Goal: Find specific page/section: Find specific page/section

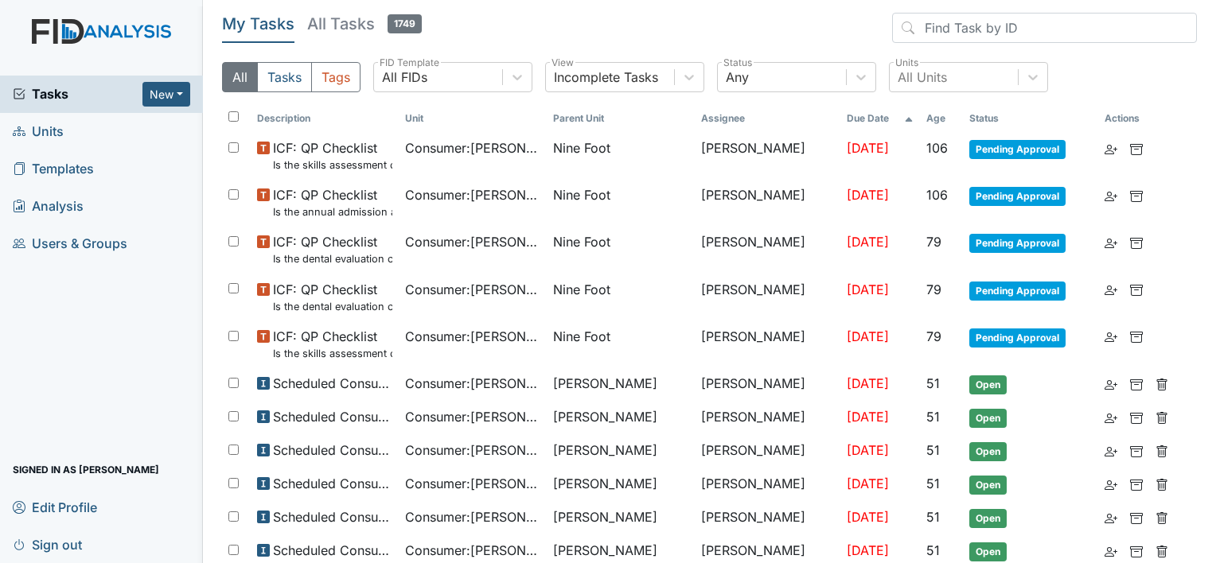
click at [30, 139] on span "Units" at bounding box center [38, 131] width 51 height 25
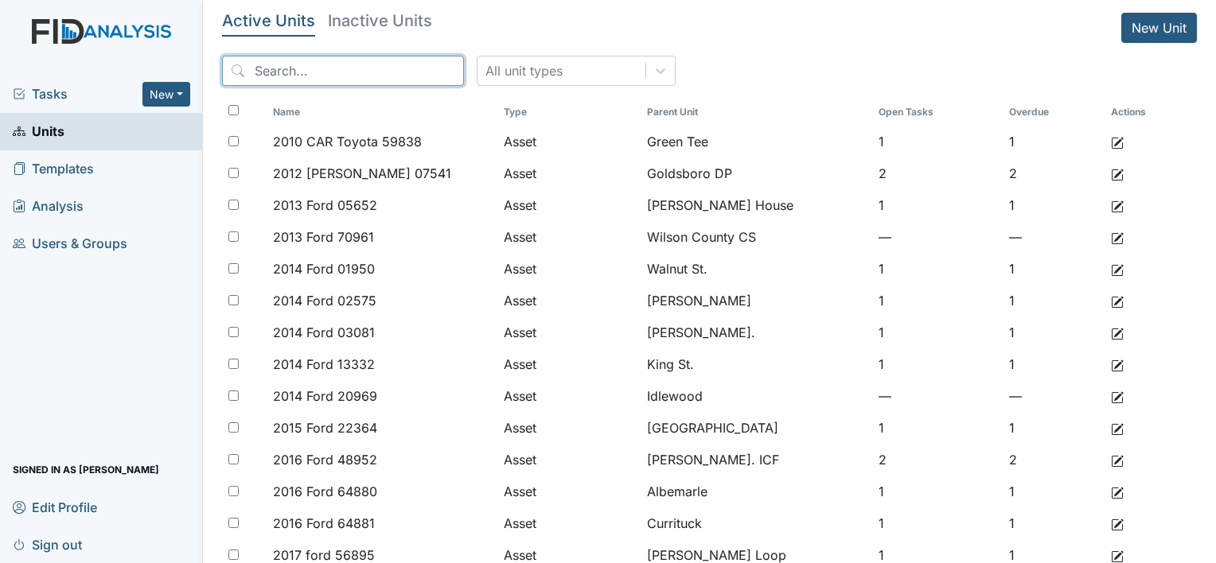
click at [317, 72] on input "search" at bounding box center [343, 71] width 242 height 30
click at [64, 87] on span "Tasks" at bounding box center [78, 93] width 130 height 19
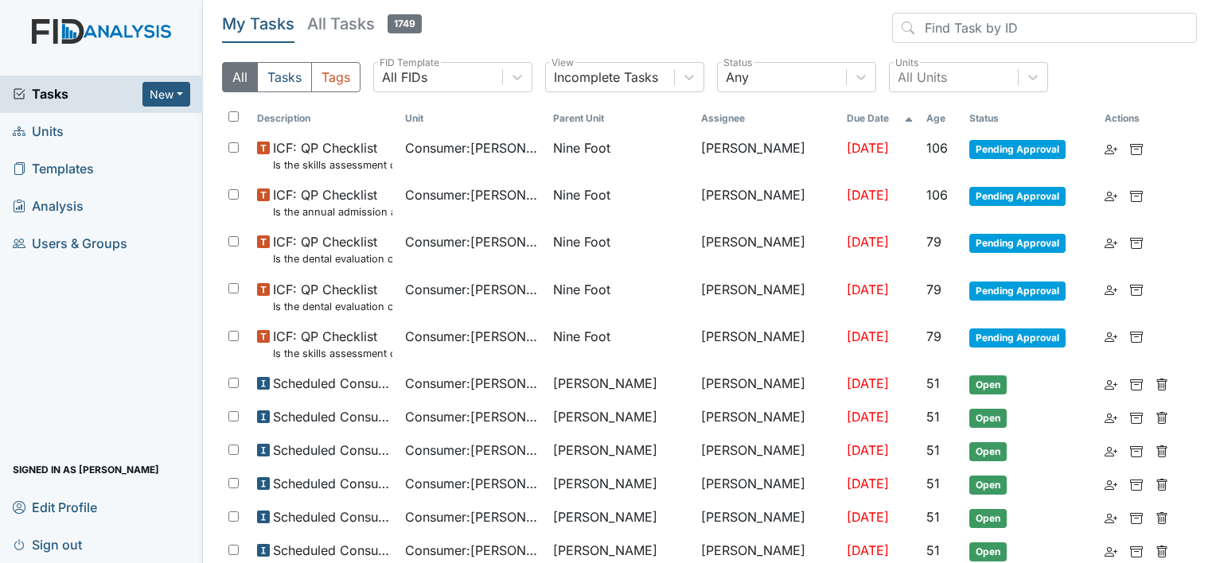
click at [329, 24] on h5 "All Tasks 1749" at bounding box center [364, 24] width 115 height 22
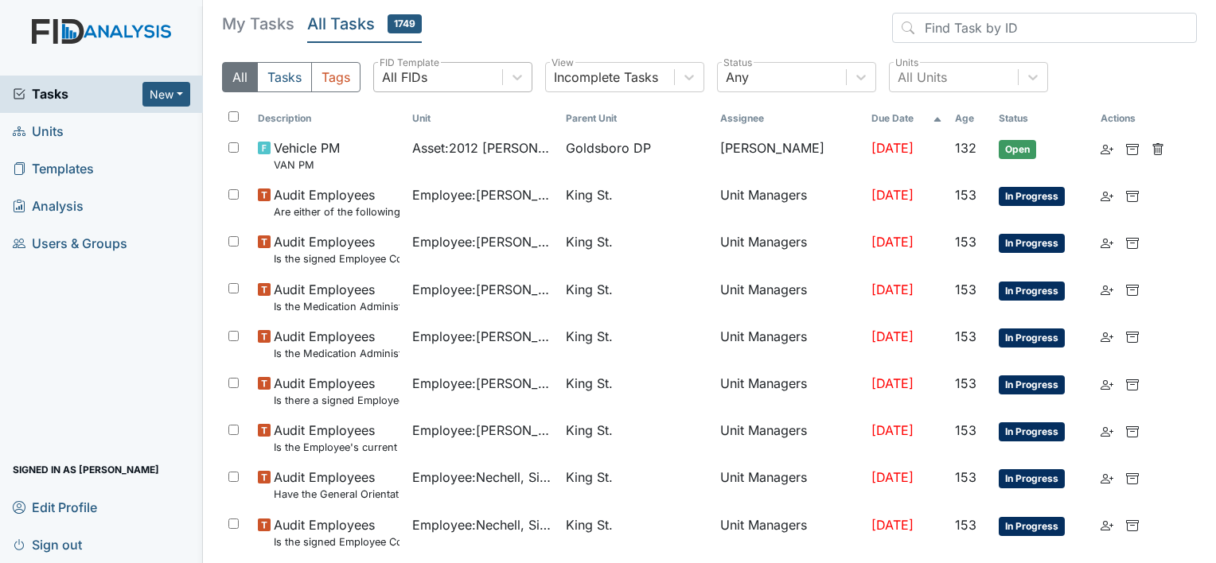
click at [434, 86] on div "All FIDs" at bounding box center [438, 77] width 128 height 29
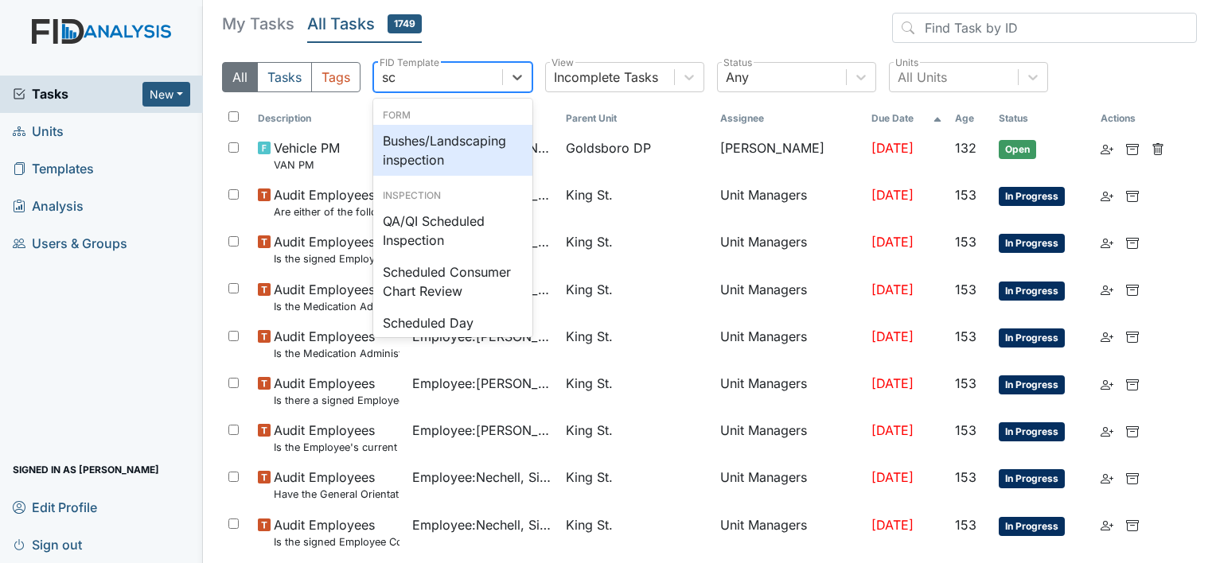
type input "sch"
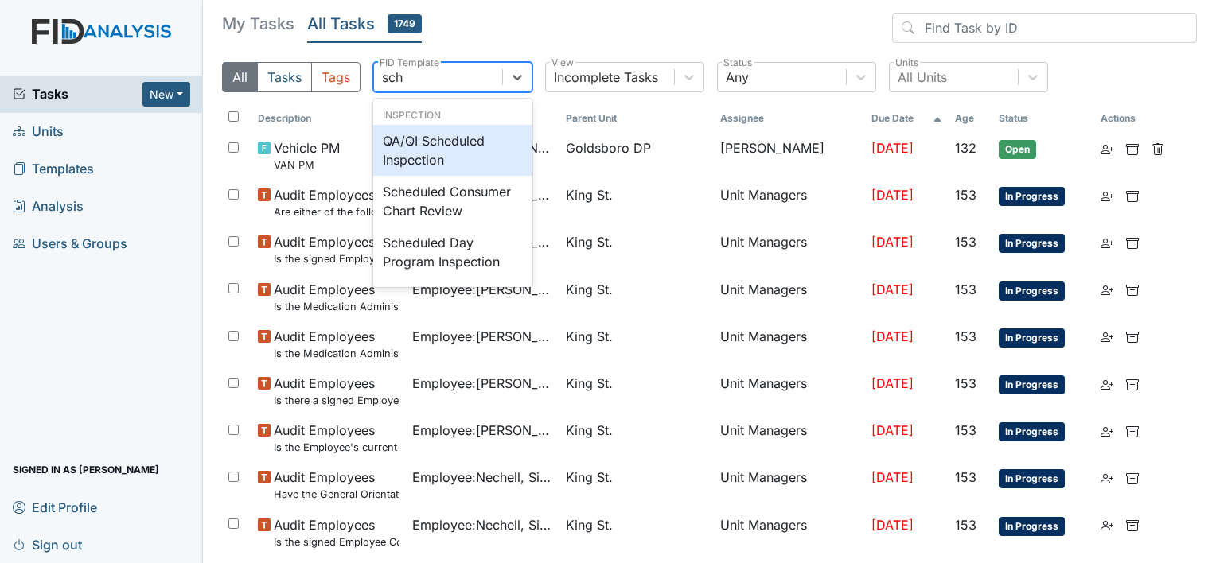
click at [478, 149] on div "QA/QI Scheduled Inspection" at bounding box center [452, 150] width 159 height 51
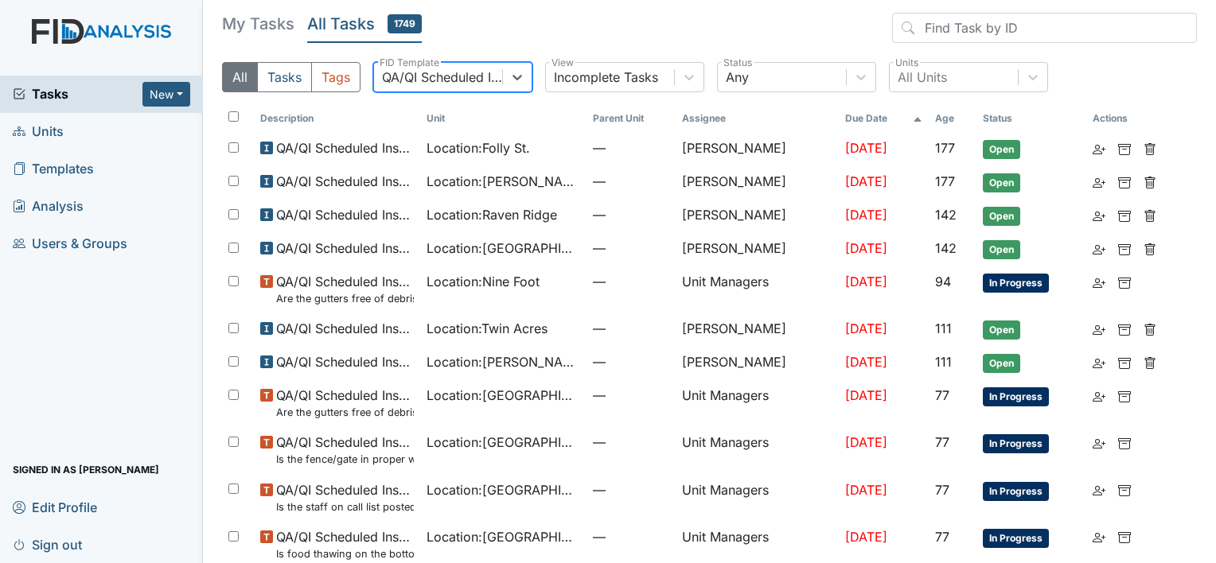
click at [936, 113] on th "Age" at bounding box center [952, 118] width 48 height 27
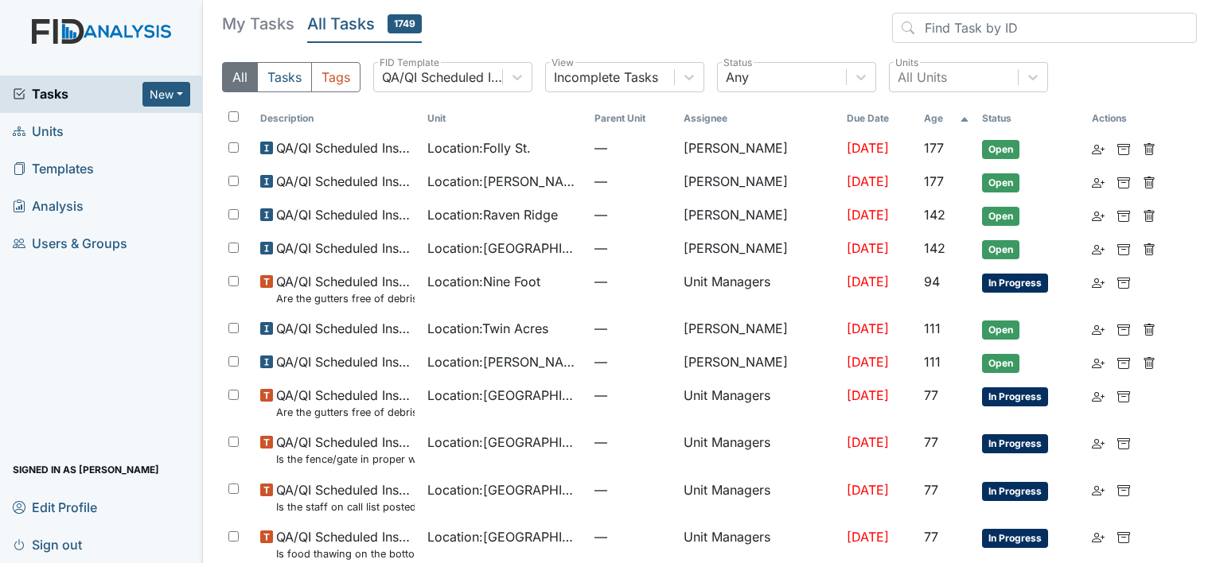
click at [938, 114] on th "Age" at bounding box center [946, 118] width 58 height 27
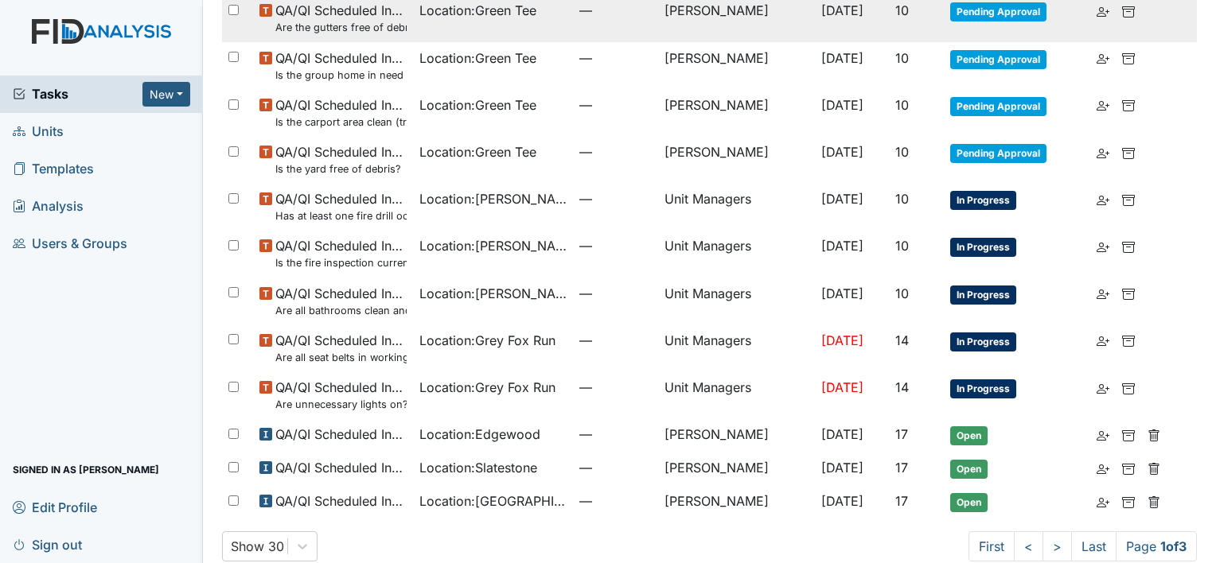
scroll to position [1007, 0]
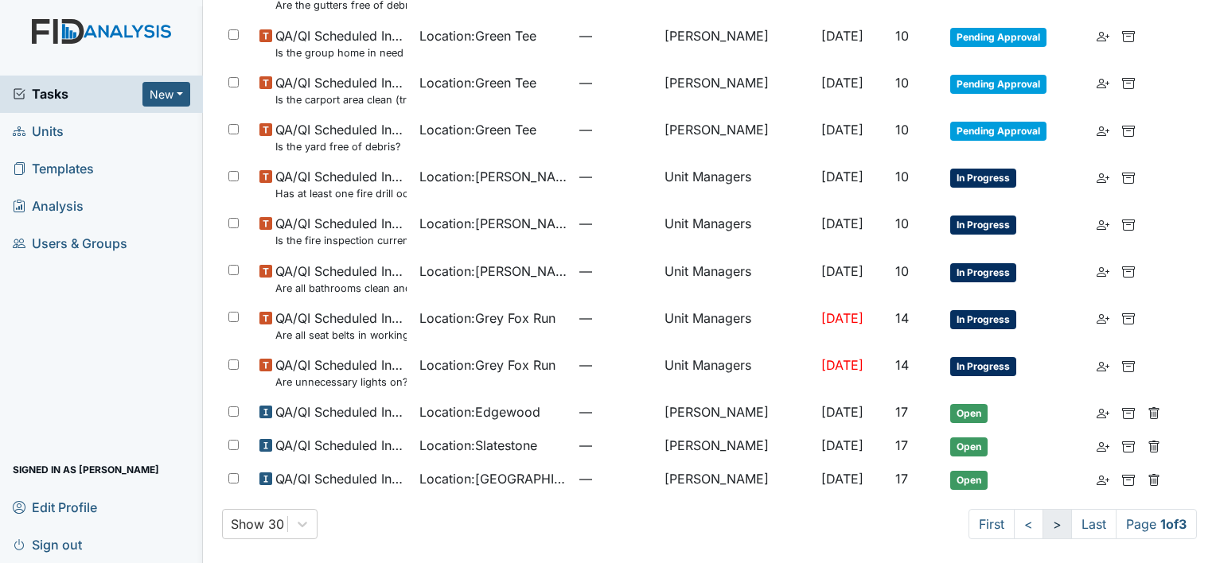
click at [1042, 531] on link ">" at bounding box center [1056, 524] width 29 height 30
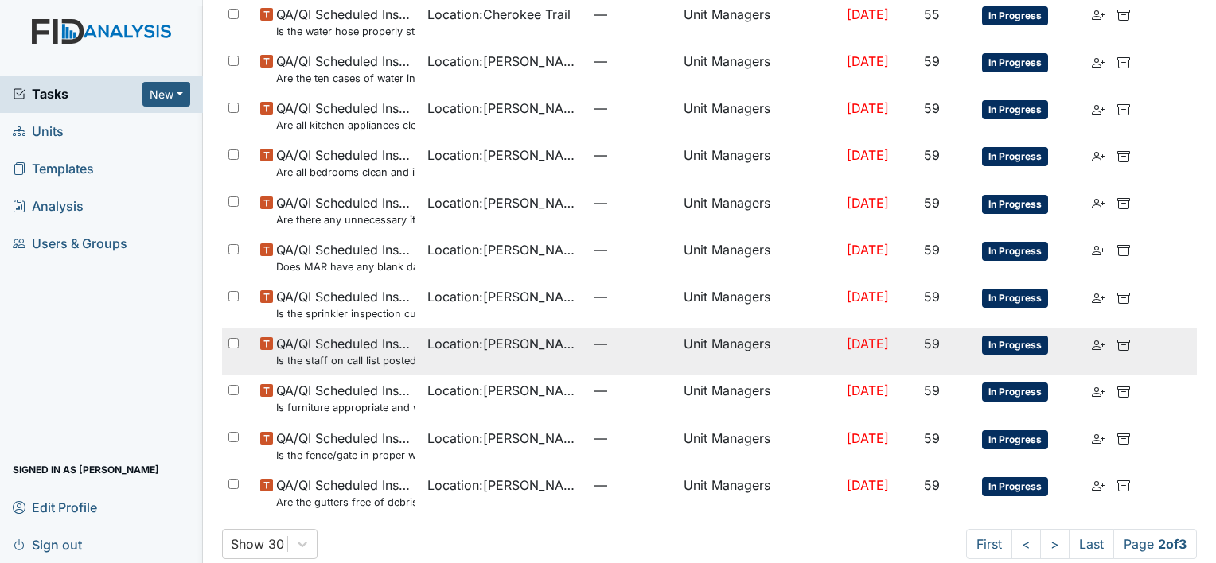
scroll to position [993, 0]
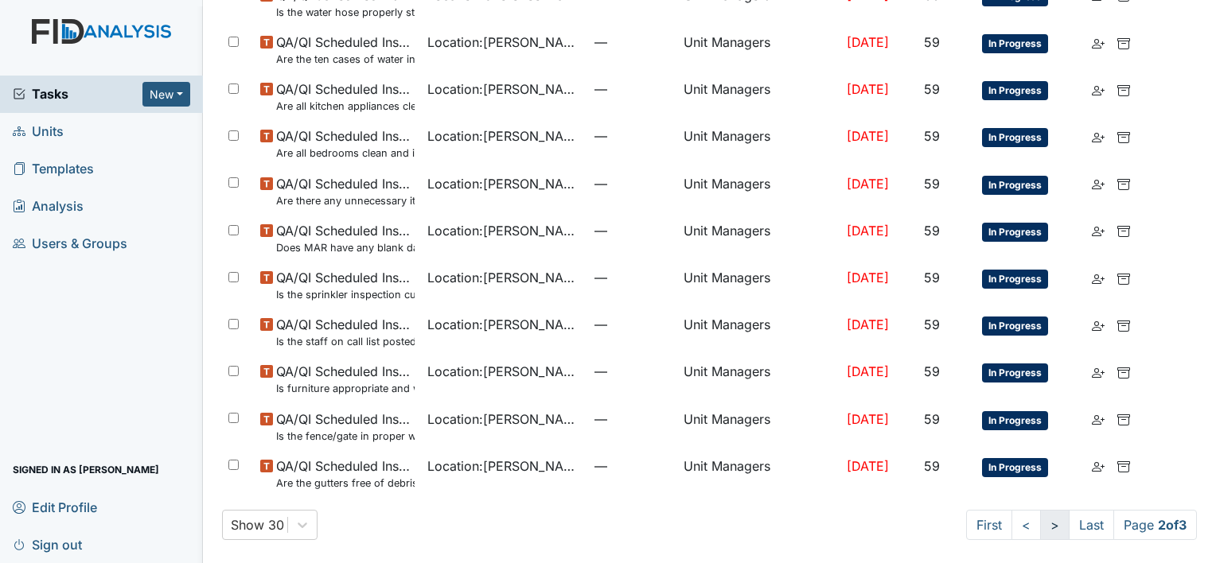
click at [1043, 525] on link ">" at bounding box center [1054, 525] width 29 height 30
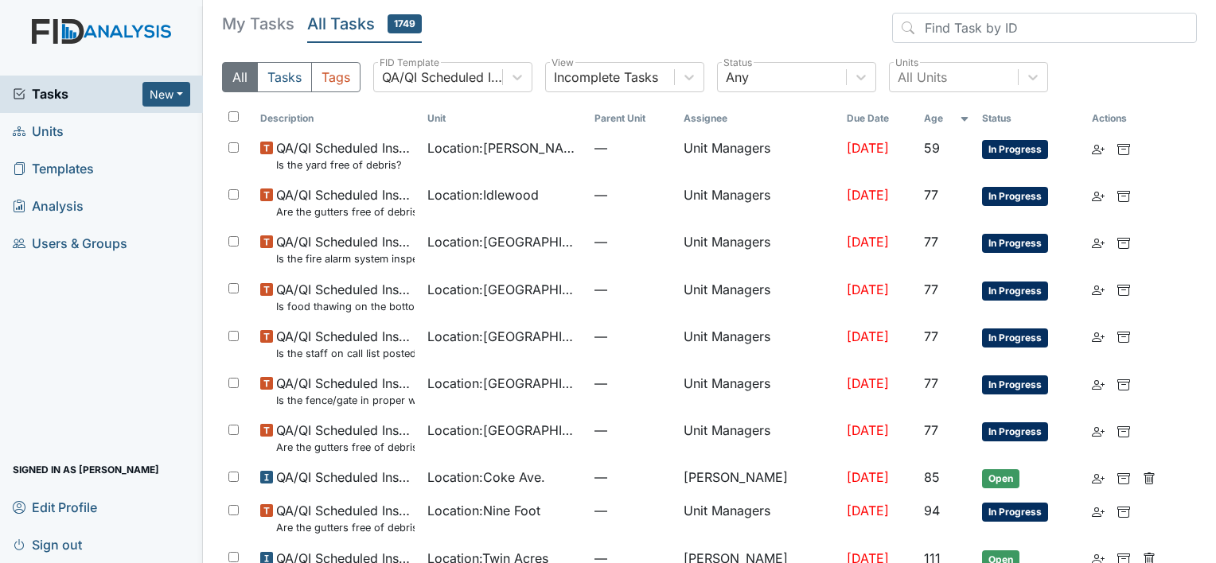
click at [121, 22] on img at bounding box center [101, 47] width 203 height 56
click at [121, 35] on img at bounding box center [101, 47] width 203 height 56
click at [250, 19] on h5 "My Tasks" at bounding box center [258, 24] width 72 height 22
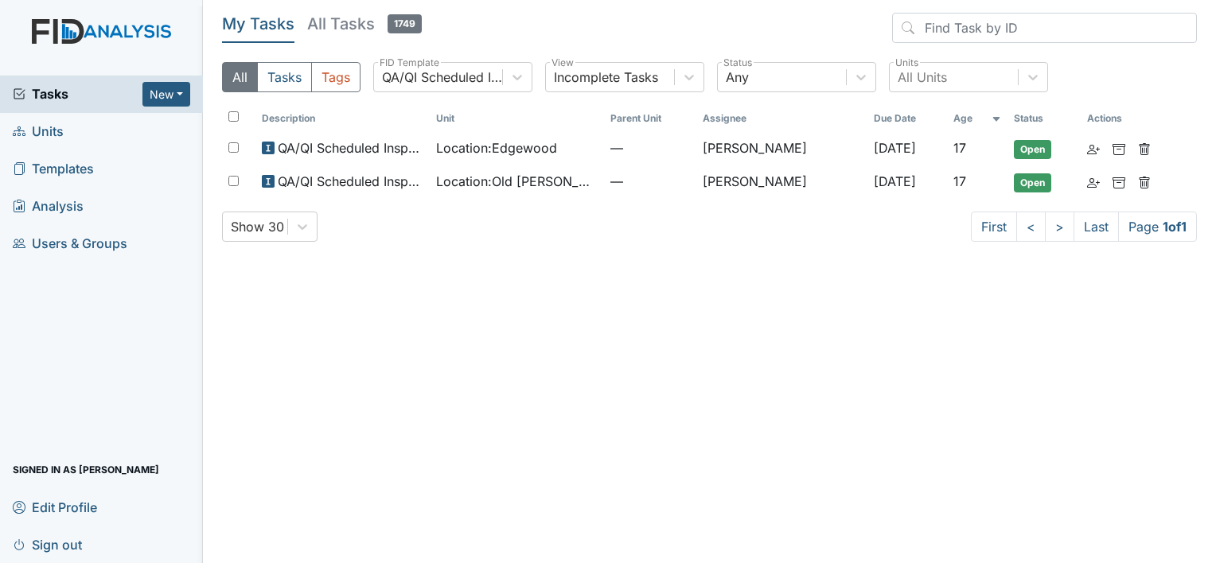
click at [121, 38] on img at bounding box center [101, 47] width 203 height 56
click at [83, 103] on span "Tasks" at bounding box center [78, 93] width 130 height 19
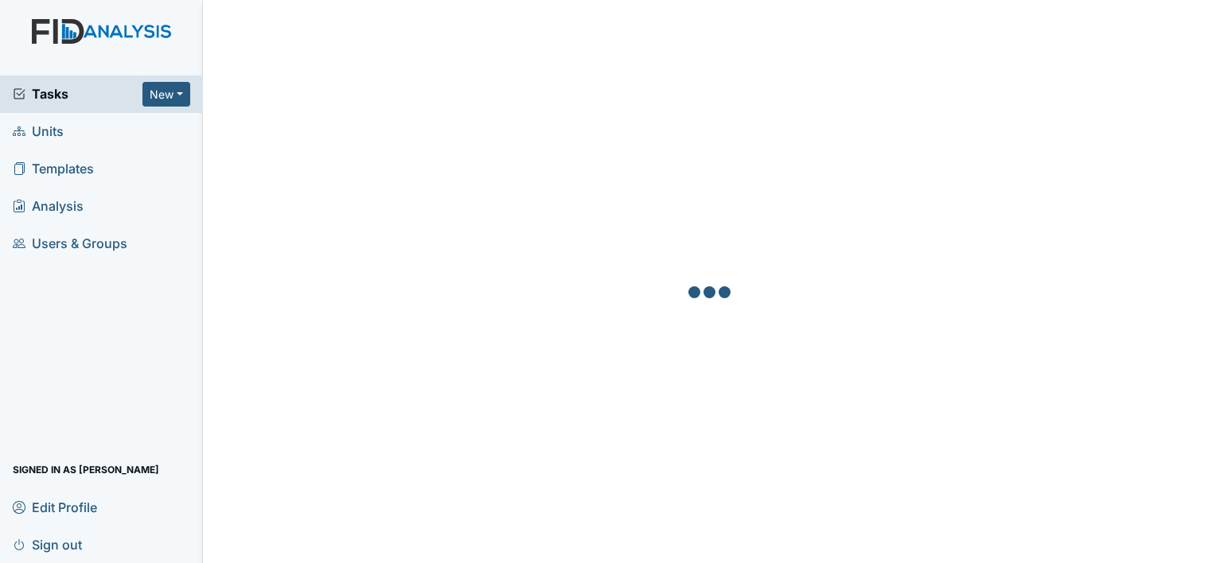
click at [80, 130] on link "Units" at bounding box center [101, 131] width 203 height 37
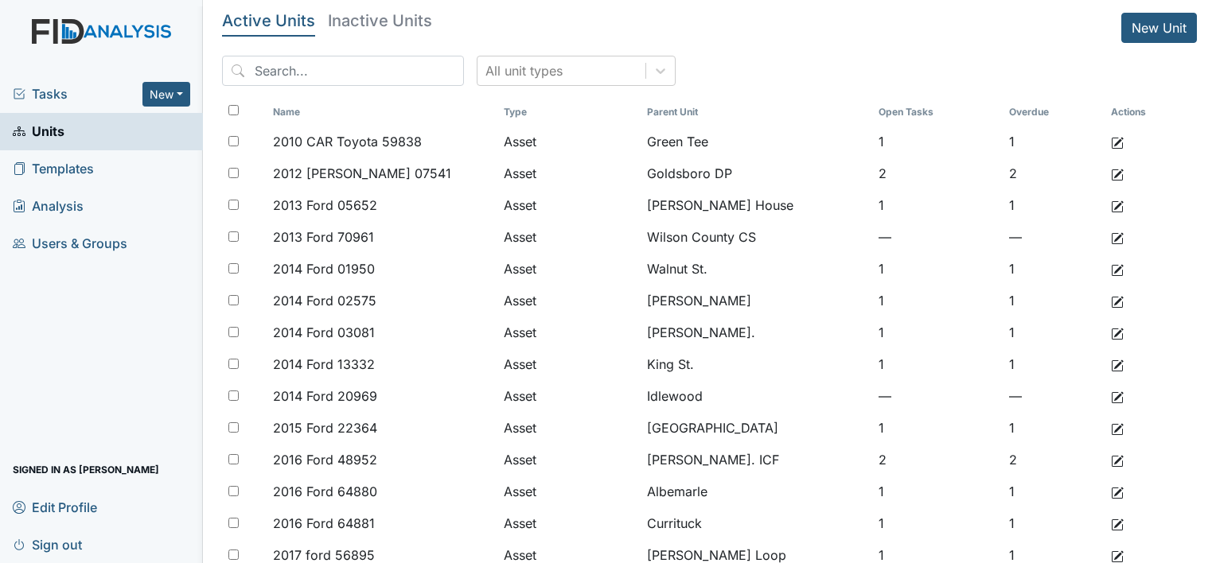
click at [77, 45] on img at bounding box center [101, 47] width 203 height 56
click at [396, 16] on h5 "Inactive Units" at bounding box center [380, 21] width 104 height 16
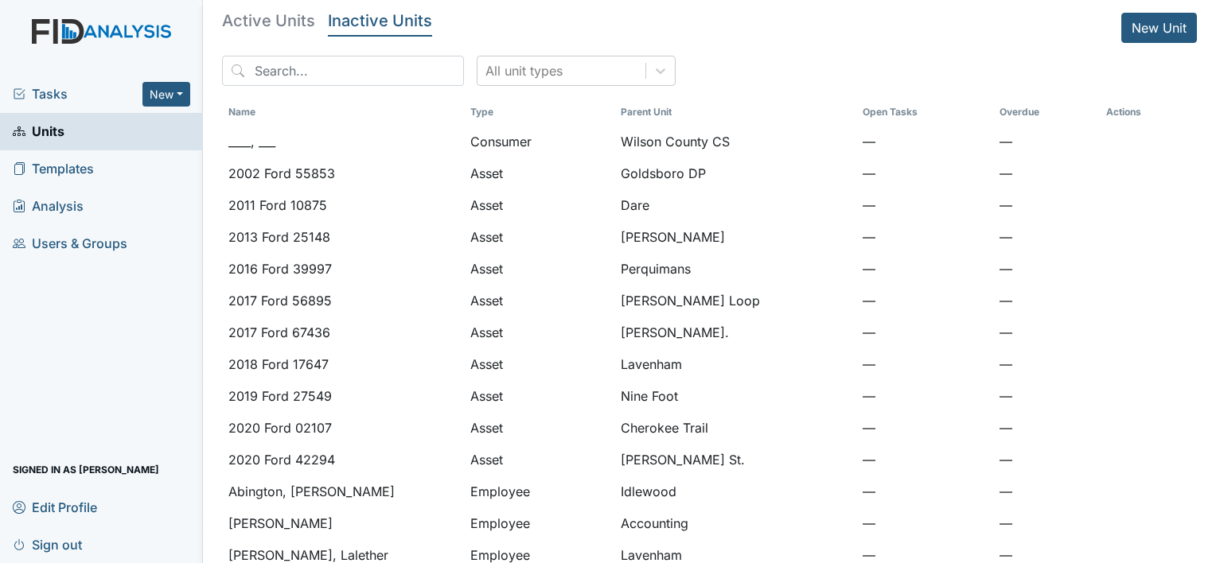
click at [288, 7] on main "Active Units Inactive Units New Unit All unit types Name Type Parent Unit Open …" at bounding box center [709, 281] width 1013 height 563
click at [289, 16] on h5 "Active Units" at bounding box center [268, 21] width 93 height 16
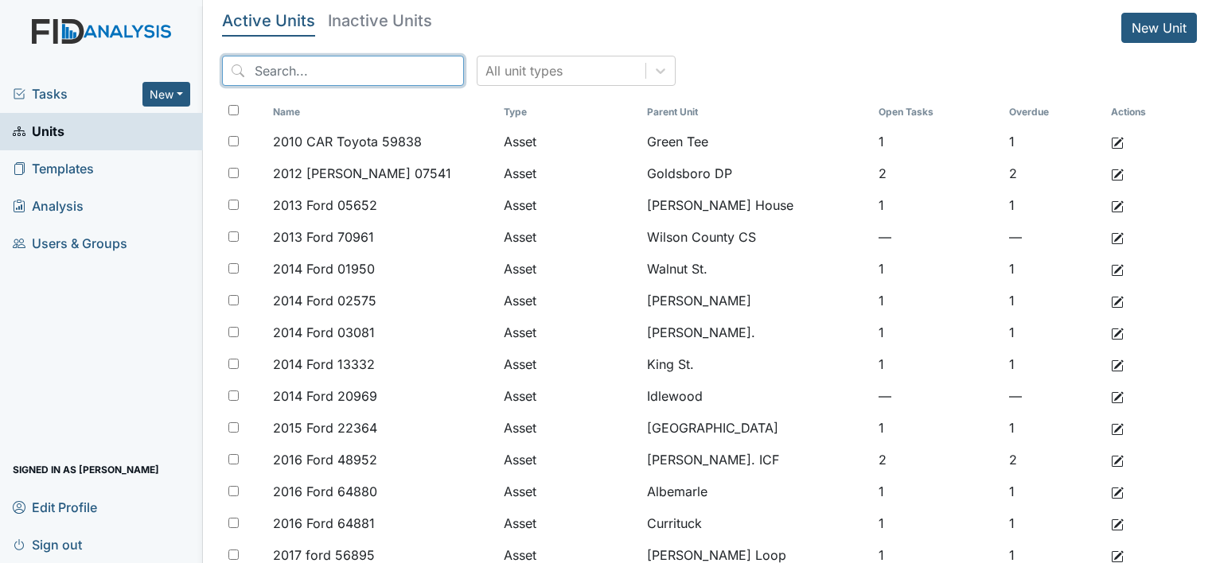
click at [336, 78] on input "search" at bounding box center [343, 71] width 242 height 30
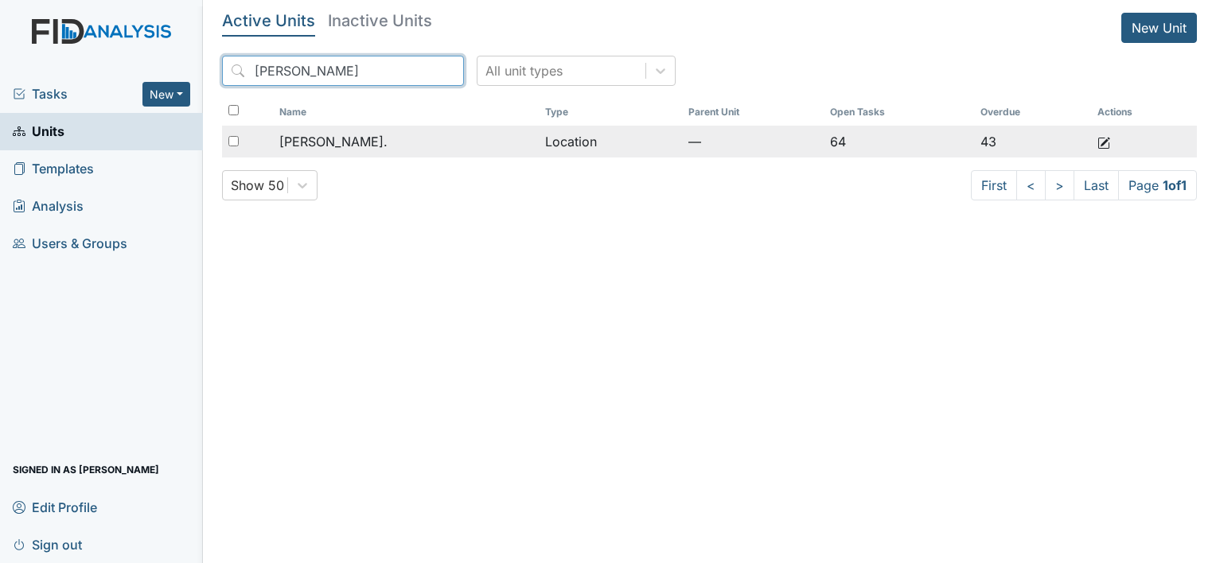
type input "william"
click at [369, 137] on div "William St." at bounding box center [405, 141] width 253 height 19
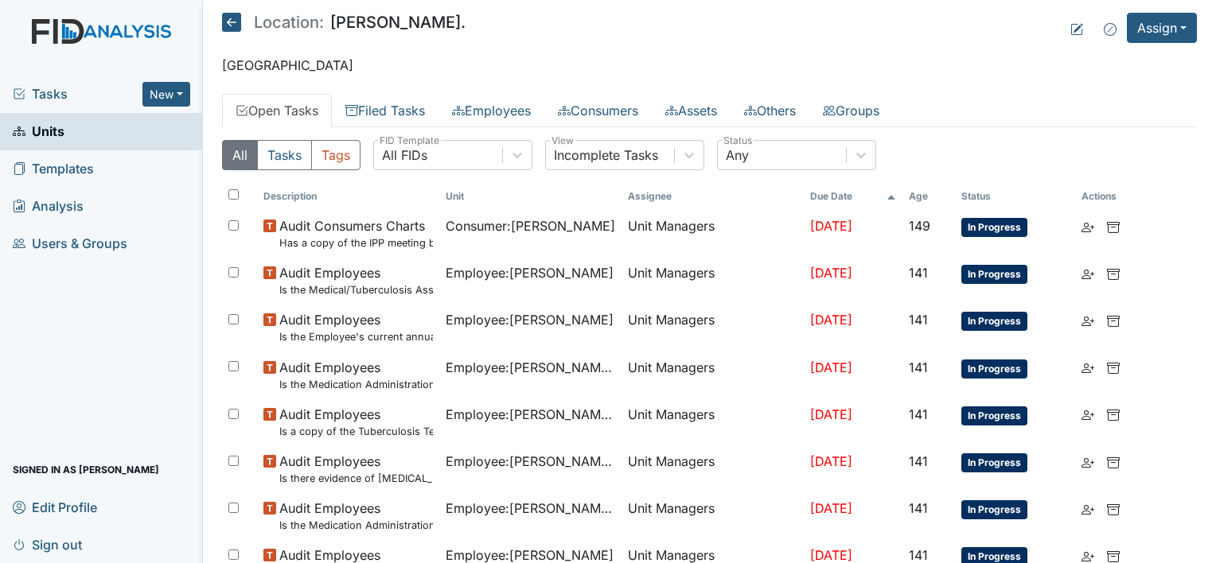
click at [914, 197] on th "Age" at bounding box center [928, 196] width 53 height 27
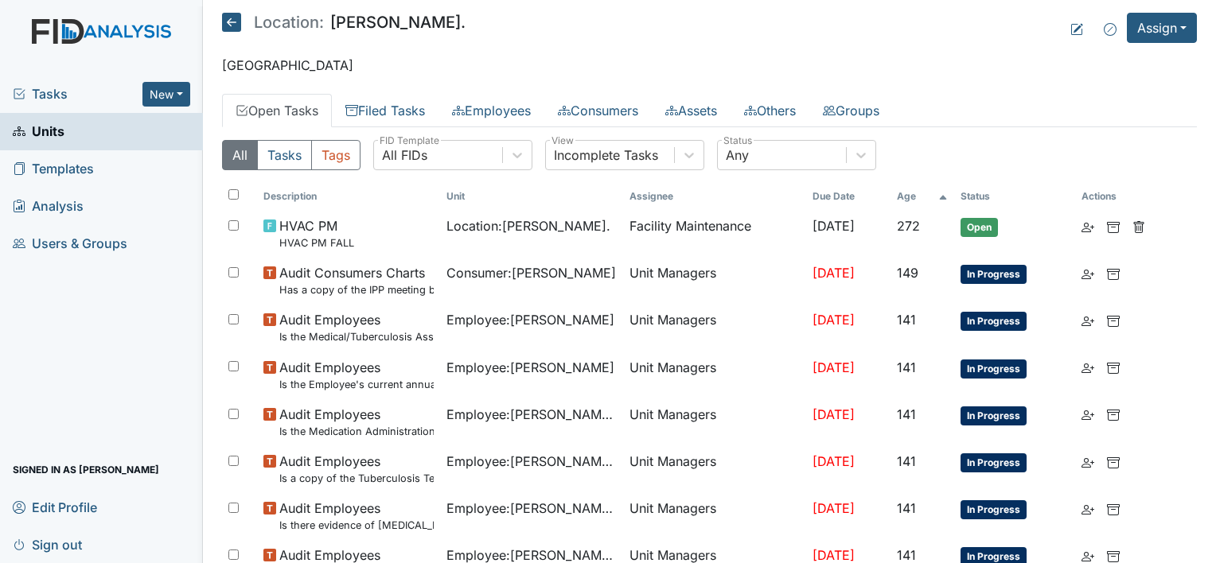
click at [914, 197] on th "Age" at bounding box center [922, 196] width 64 height 27
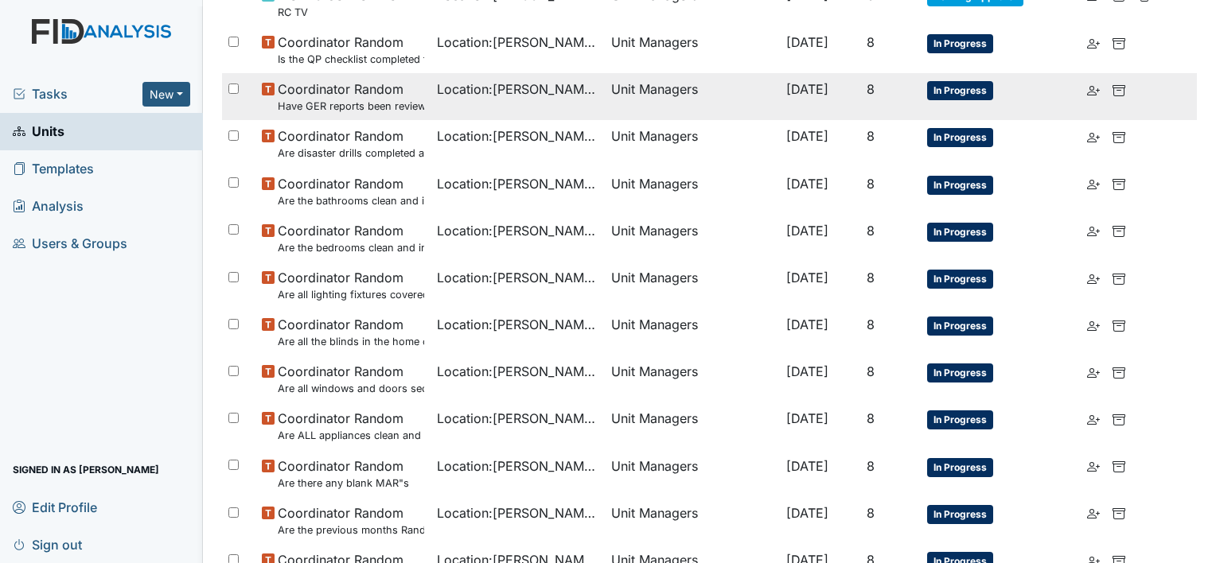
scroll to position [395, 0]
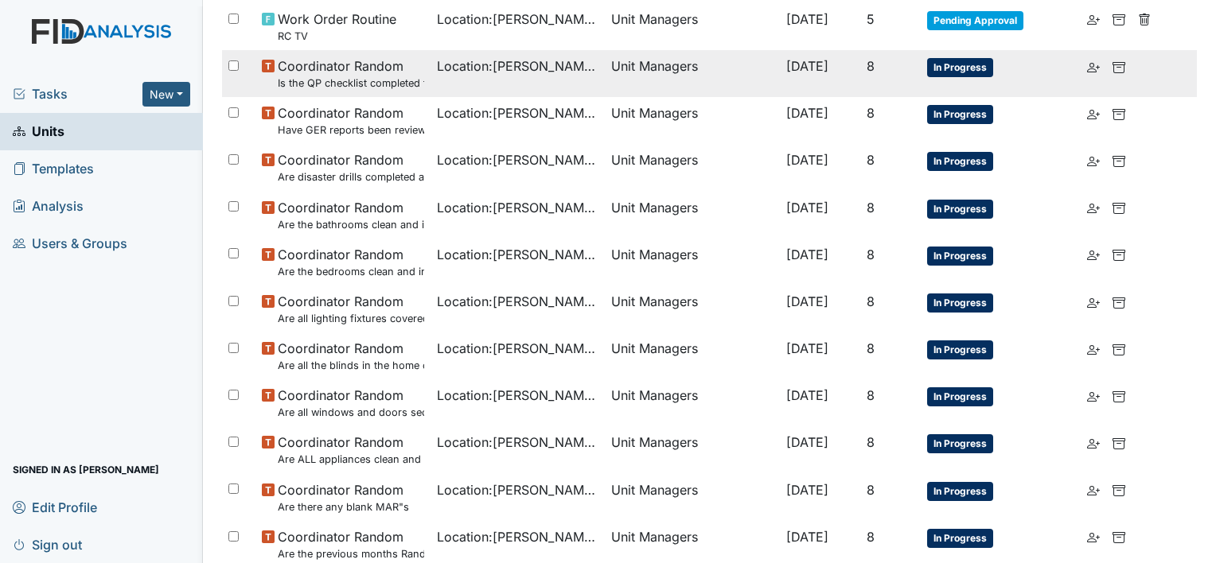
click at [353, 72] on span "Coordinator Random Is the QP checklist completed for the most recent month?" at bounding box center [351, 73] width 146 height 34
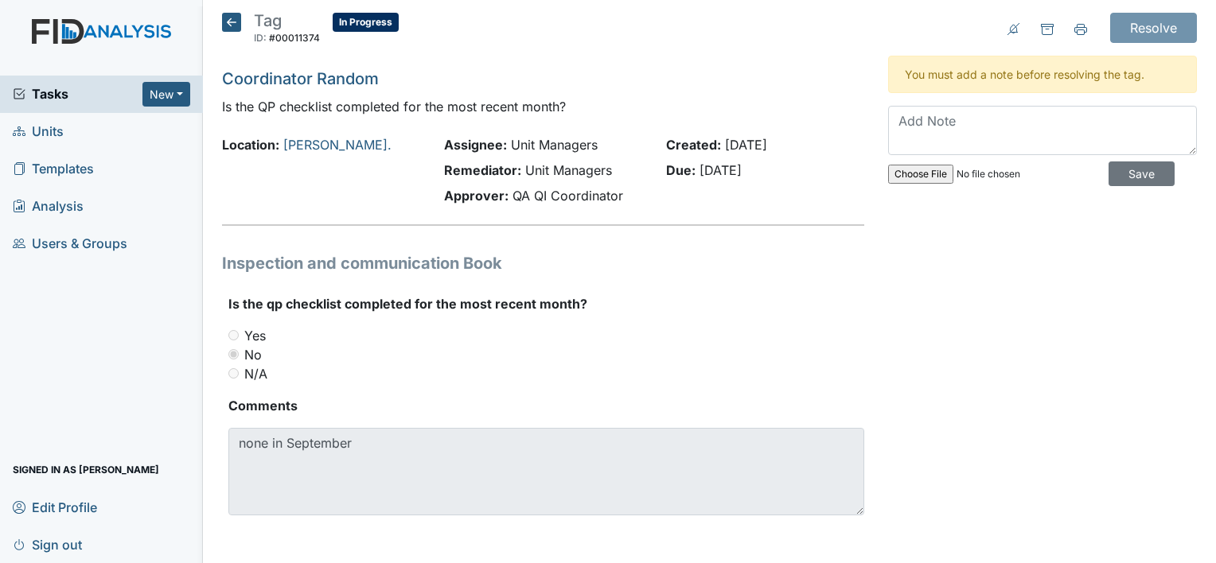
click at [229, 19] on icon at bounding box center [231, 22] width 19 height 19
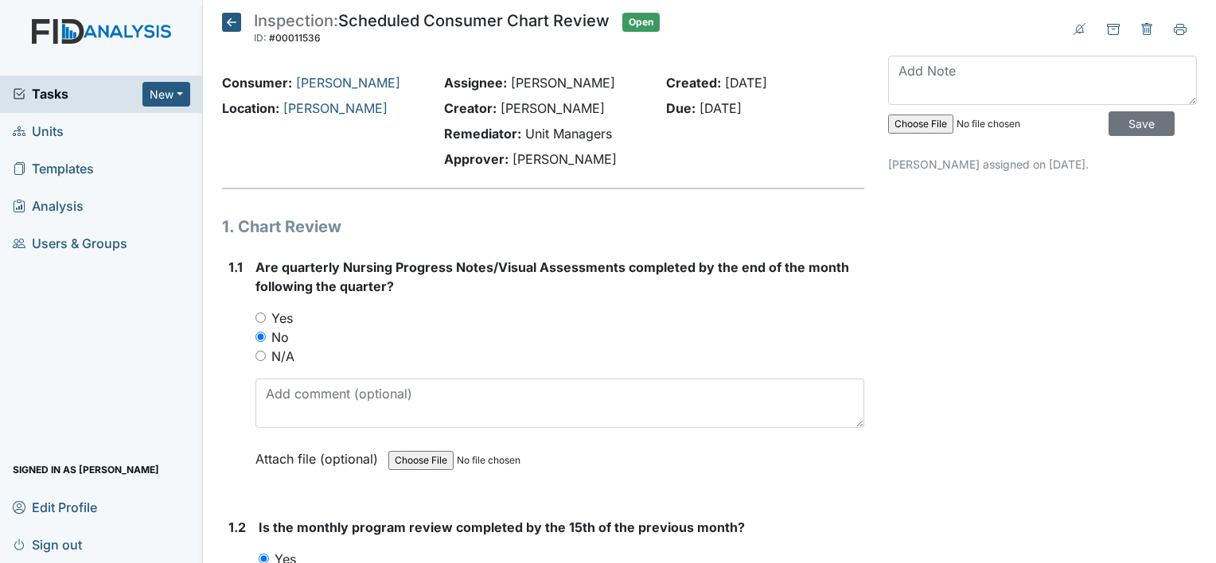
scroll to position [3501, 0]
